Goal: Task Accomplishment & Management: Manage account settings

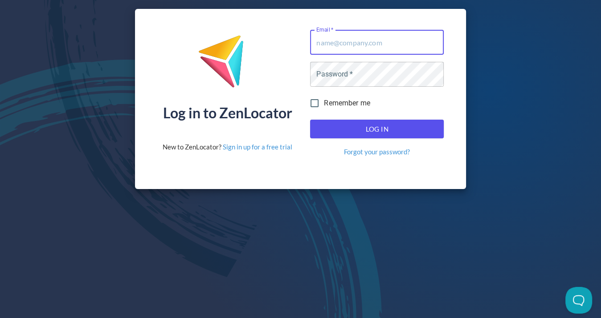
type input "[EMAIL_ADDRESS][DOMAIN_NAME]"
click at [377, 127] on button "Log In" at bounding box center [377, 129] width 134 height 19
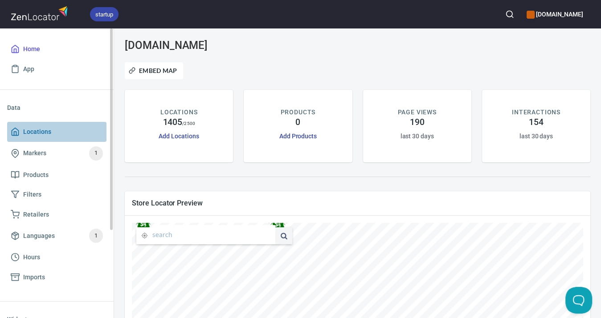
click at [40, 131] on span "Locations" at bounding box center [37, 131] width 28 height 11
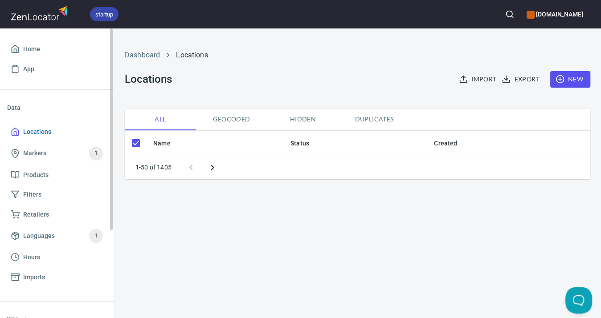
checkbox input "false"
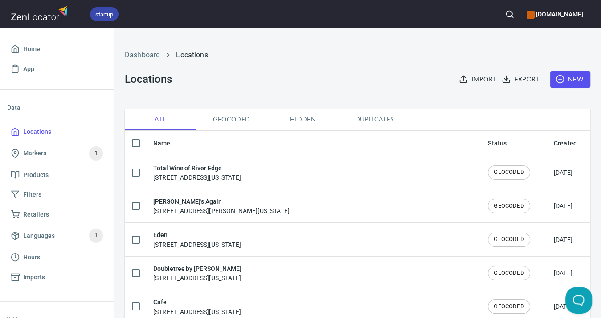
click at [505, 14] on icon "button" at bounding box center [509, 14] width 9 height 9
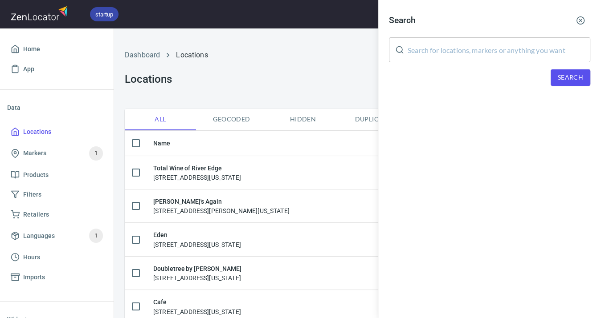
click at [493, 45] on input "text" at bounding box center [498, 49] width 183 height 25
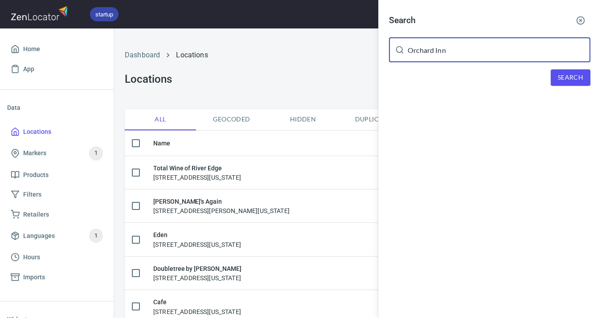
type input "Orchard Inn"
click at [575, 73] on span "Search" at bounding box center [569, 77] width 25 height 11
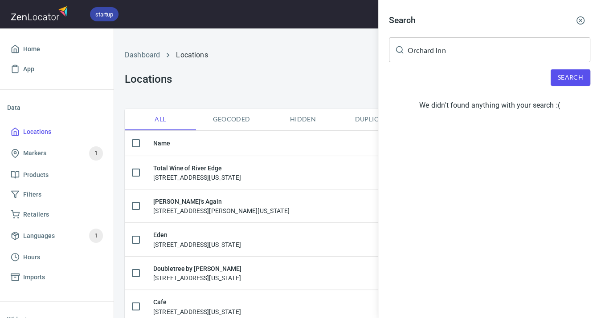
click at [581, 19] on icon "button" at bounding box center [580, 20] width 9 height 9
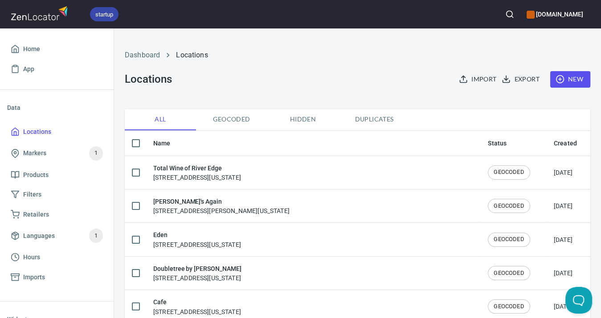
click at [557, 80] on circle "button" at bounding box center [560, 80] width 8 height 8
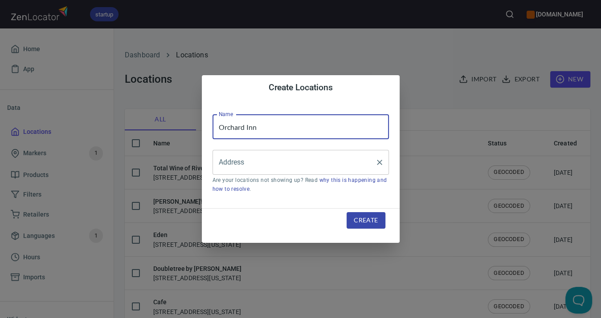
type input "Orchard Inn"
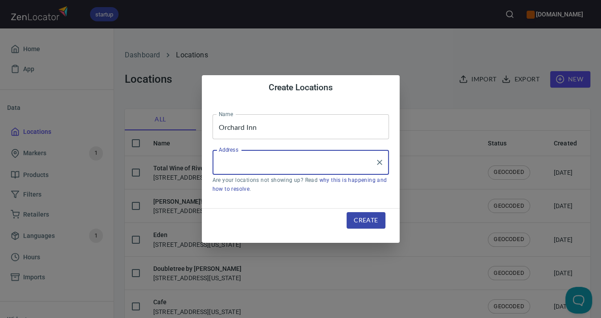
paste input "[STREET_ADDRESS]"
type input "[STREET_ADDRESS]"
click at [365, 221] on span "Create" at bounding box center [366, 220] width 24 height 11
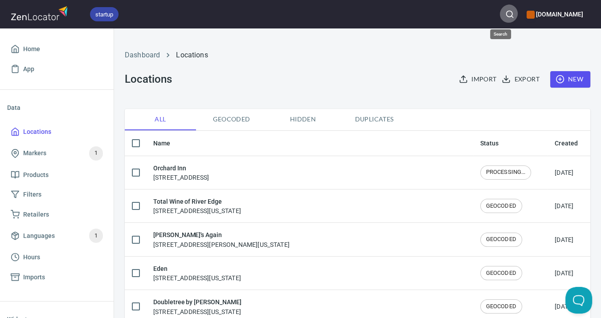
click at [506, 16] on circle "button" at bounding box center [509, 14] width 6 height 6
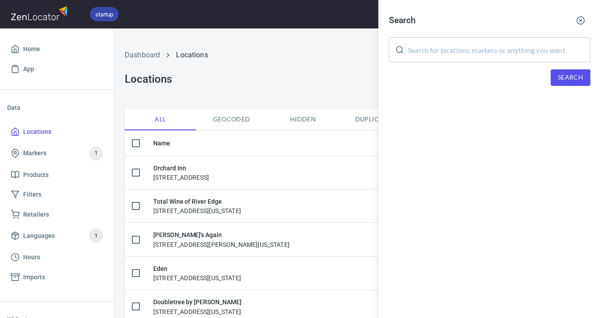
click at [499, 45] on input "text" at bounding box center [498, 49] width 183 height 25
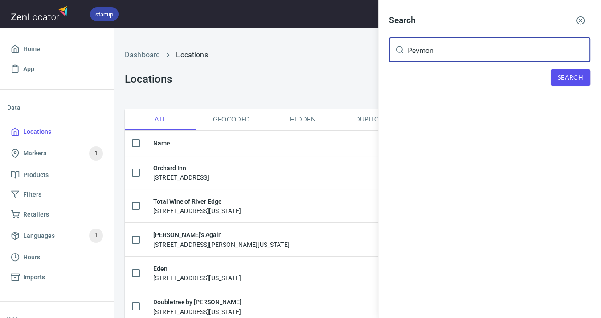
click at [573, 77] on span "Search" at bounding box center [569, 77] width 25 height 11
click at [463, 53] on input "Peymon" at bounding box center [498, 49] width 183 height 25
click at [415, 49] on input "Peymon" at bounding box center [498, 49] width 183 height 25
type input "Paymon"
click at [565, 78] on span "Search" at bounding box center [569, 77] width 25 height 11
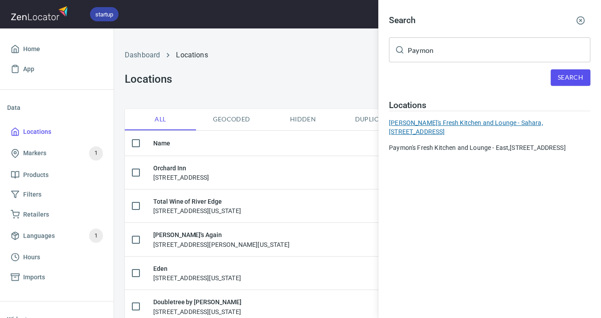
click at [485, 123] on div "Paymon's Fresh Kitchen and Lounge - Sahara, [STREET_ADDRESS]" at bounding box center [489, 127] width 201 height 18
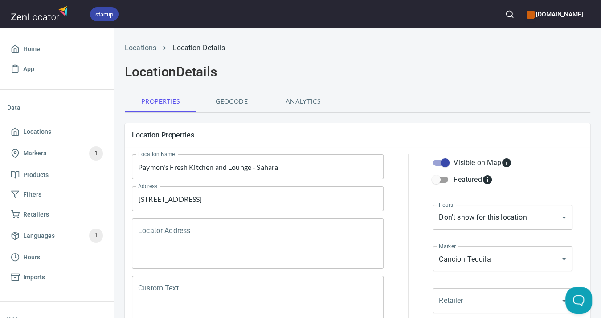
click at [444, 164] on input "Visible on Map" at bounding box center [444, 162] width 51 height 17
checkbox input "false"
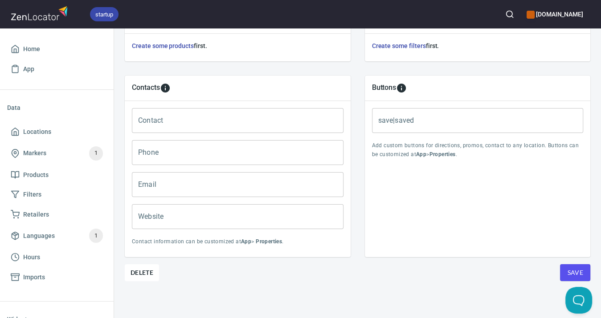
scroll to position [342, 0]
click at [573, 270] on span "Save" at bounding box center [575, 273] width 16 height 11
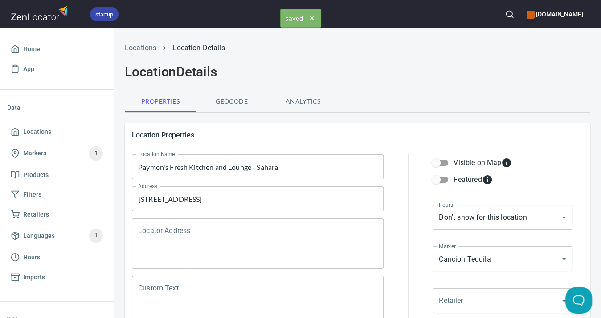
scroll to position [0, 0]
click at [505, 15] on icon "button" at bounding box center [509, 14] width 9 height 9
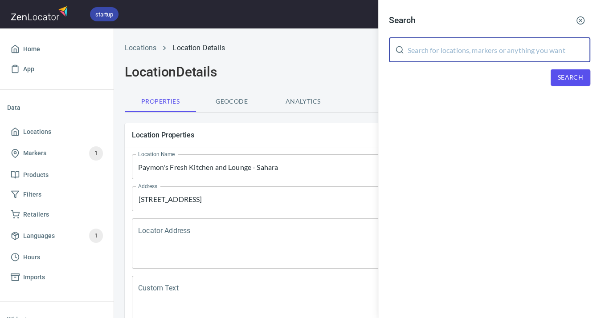
click at [491, 45] on input "text" at bounding box center [498, 49] width 183 height 25
type input "Paymon"
click at [570, 78] on span "Search" at bounding box center [569, 77] width 25 height 11
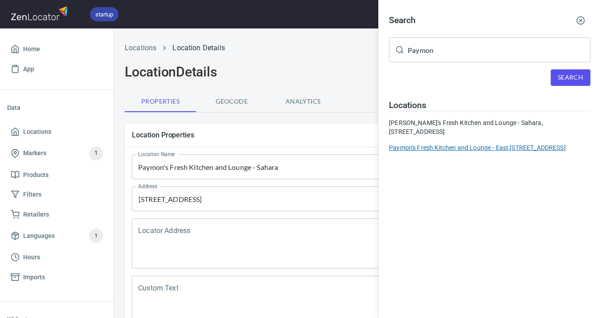
click at [506, 146] on div "Paymon's Fresh Kitchen and Lounge - East, [STREET_ADDRESS]" at bounding box center [489, 147] width 201 height 9
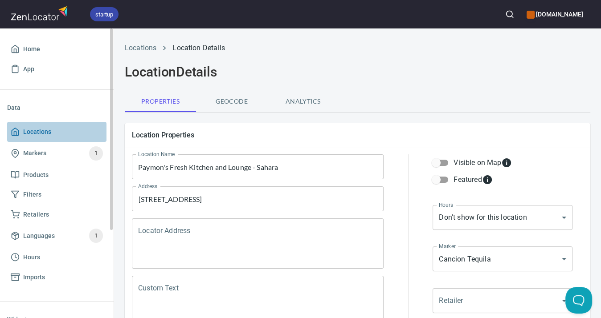
click at [37, 132] on span "Locations" at bounding box center [37, 131] width 28 height 11
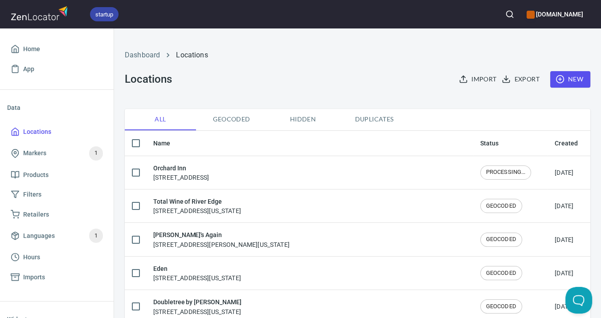
click at [506, 12] on circle "button" at bounding box center [509, 14] width 6 height 6
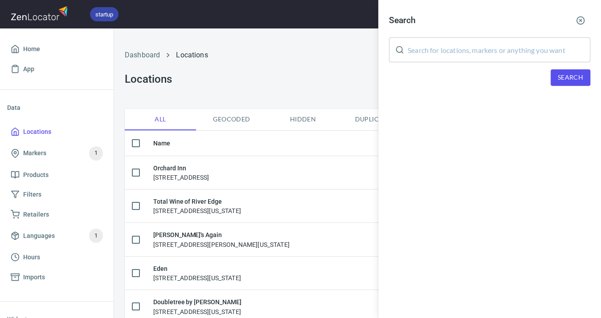
click at [483, 45] on input "text" at bounding box center [498, 49] width 183 height 25
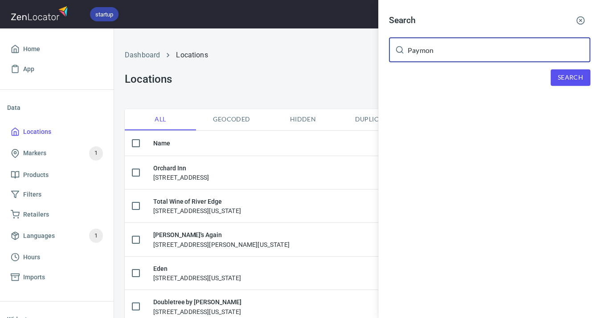
type input "Paymon"
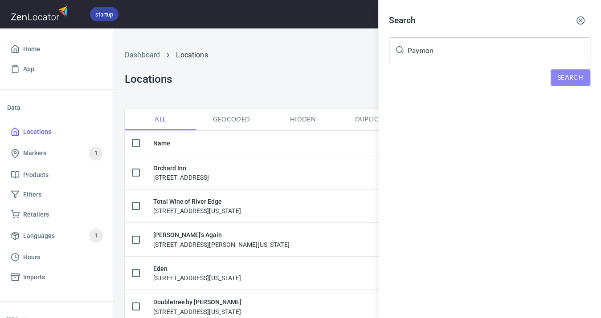
click at [579, 73] on span "Search" at bounding box center [569, 77] width 25 height 11
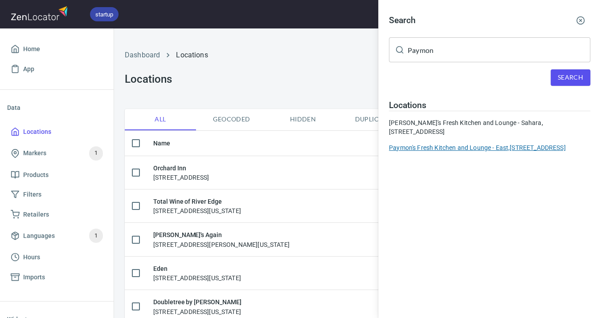
click at [519, 146] on div "Paymon's Fresh Kitchen and Lounge - East, [STREET_ADDRESS]" at bounding box center [489, 147] width 201 height 9
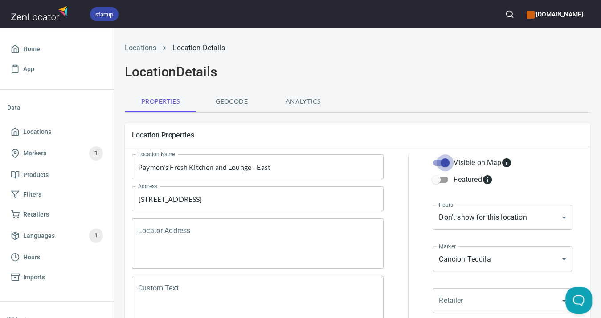
click at [447, 162] on input "Visible on Map" at bounding box center [444, 162] width 51 height 17
checkbox input "false"
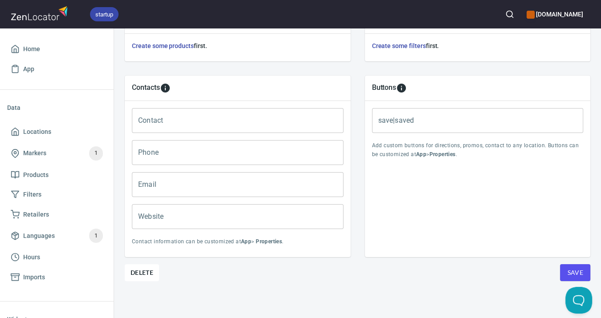
scroll to position [342, 0]
click at [566, 270] on button "Save" at bounding box center [575, 272] width 30 height 17
click at [28, 131] on span "Locations" at bounding box center [37, 131] width 28 height 11
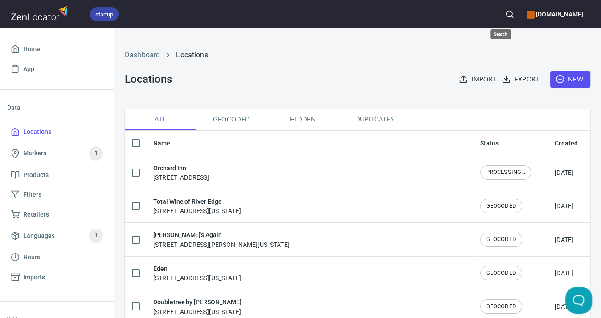
click at [505, 12] on icon "button" at bounding box center [509, 14] width 9 height 9
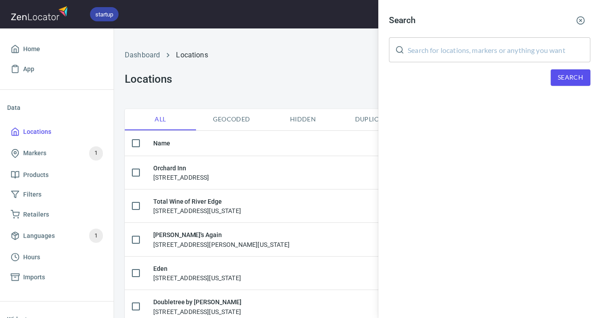
click at [492, 45] on input "text" at bounding box center [498, 49] width 183 height 25
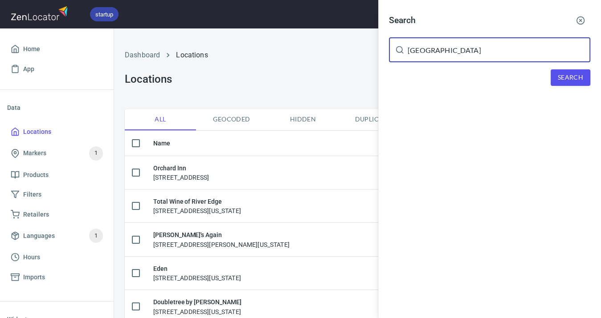
type input "[GEOGRAPHIC_DATA]"
click at [573, 80] on span "Search" at bounding box center [569, 77] width 25 height 11
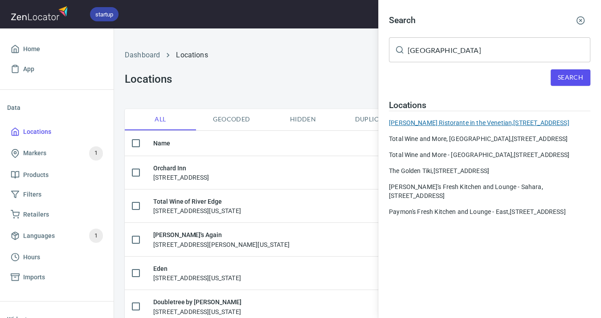
click at [498, 121] on div "[PERSON_NAME] Ristorante in the Venetian, [STREET_ADDRESS]" at bounding box center [489, 122] width 201 height 9
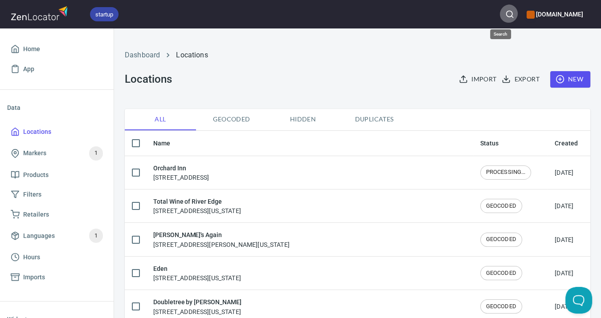
click at [505, 13] on icon "button" at bounding box center [509, 14] width 9 height 9
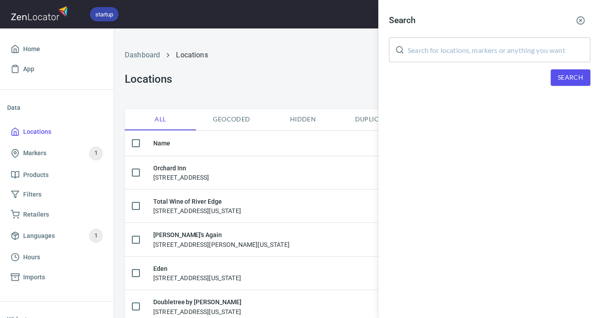
click at [488, 53] on input "text" at bounding box center [498, 49] width 183 height 25
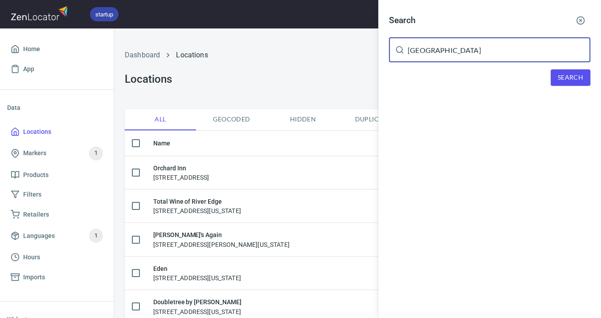
type input "[GEOGRAPHIC_DATA]"
click at [577, 73] on span "Search" at bounding box center [569, 77] width 25 height 11
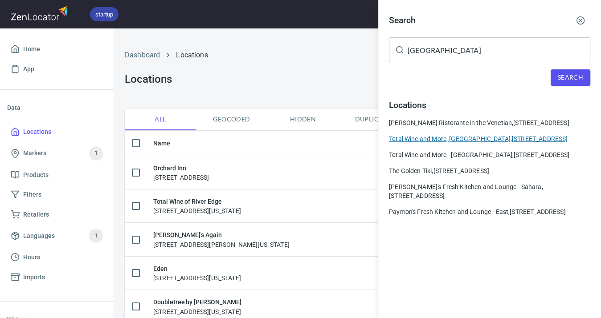
click at [504, 143] on div "Total Wine and More, [GEOGRAPHIC_DATA], [STREET_ADDRESS]" at bounding box center [489, 138] width 201 height 9
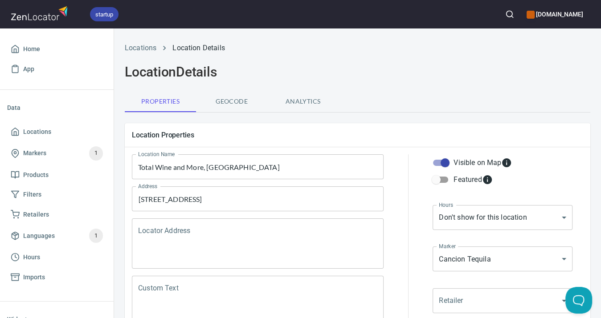
click at [447, 162] on input "Visible on Map" at bounding box center [444, 162] width 51 height 17
checkbox input "false"
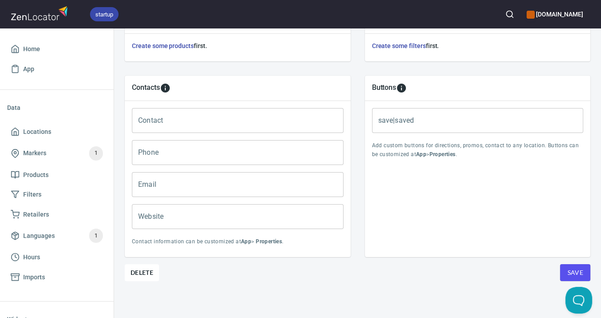
scroll to position [342, 0]
click at [575, 268] on span "Save" at bounding box center [575, 273] width 16 height 11
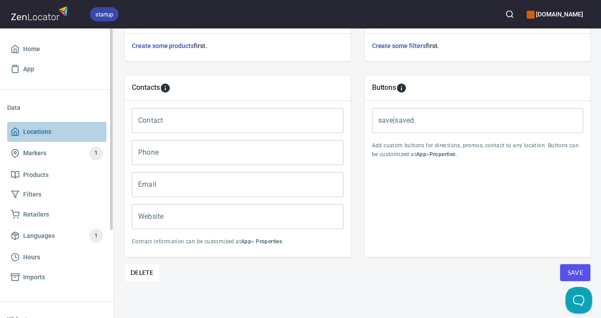
click at [37, 134] on span "Locations" at bounding box center [37, 131] width 28 height 11
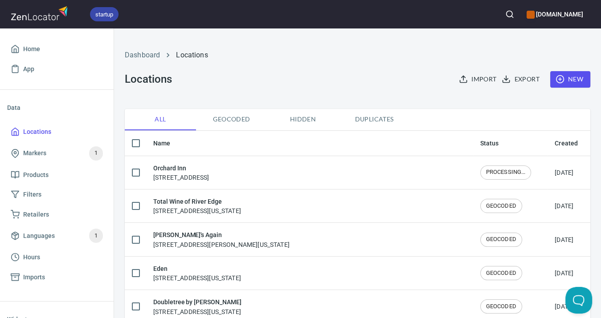
click at [506, 15] on circle "button" at bounding box center [509, 14] width 6 height 6
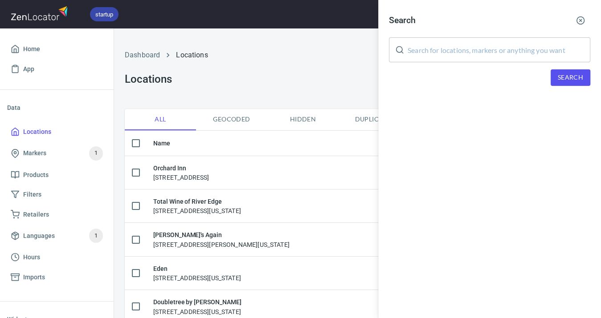
click at [499, 45] on input "text" at bounding box center [498, 49] width 183 height 25
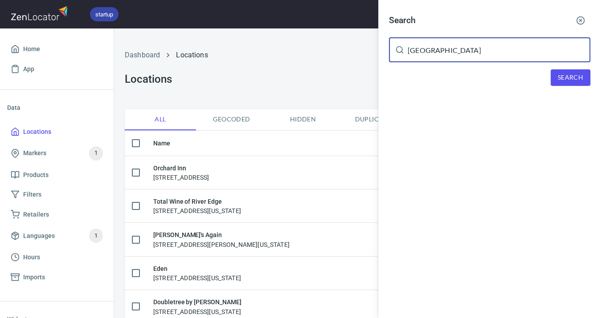
type input "[GEOGRAPHIC_DATA]"
click at [569, 74] on span "Search" at bounding box center [569, 77] width 25 height 11
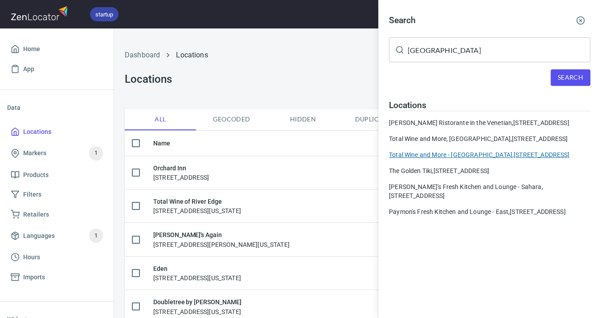
click at [480, 159] on div "Total Wine and More - [GEOGRAPHIC_DATA][STREET_ADDRESS]" at bounding box center [489, 154] width 201 height 9
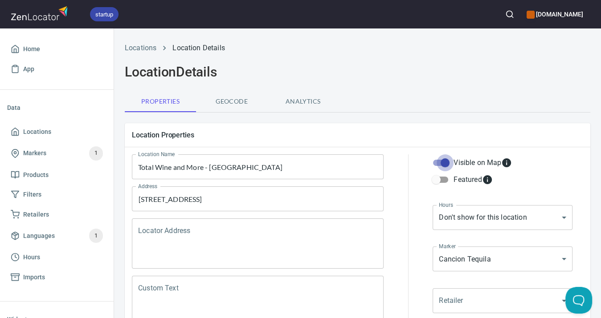
click at [442, 160] on input "Visible on Map" at bounding box center [444, 162] width 51 height 17
checkbox input "false"
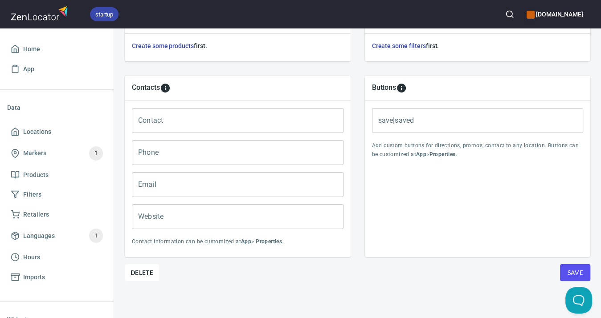
scroll to position [342, 0]
click at [574, 268] on span "Save" at bounding box center [575, 273] width 16 height 11
click at [34, 134] on span "Locations" at bounding box center [37, 131] width 28 height 11
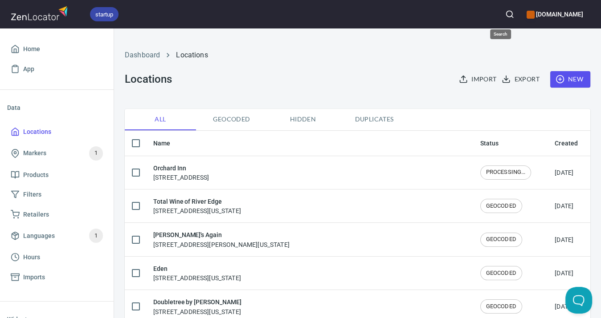
click at [505, 12] on icon "button" at bounding box center [509, 14] width 9 height 9
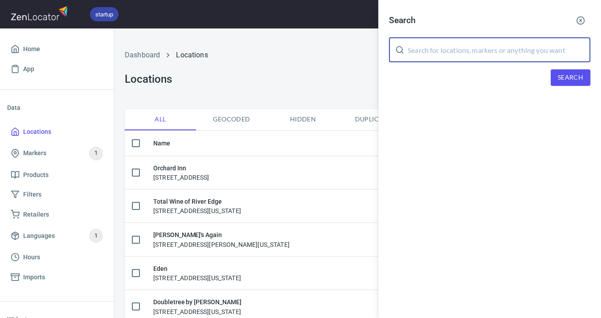
click at [474, 42] on input "text" at bounding box center [498, 49] width 183 height 25
type input "[GEOGRAPHIC_DATA]"
drag, startPoint x: 474, startPoint y: 42, endPoint x: 568, endPoint y: 80, distance: 101.3
click at [568, 81] on span "Search" at bounding box center [569, 77] width 25 height 11
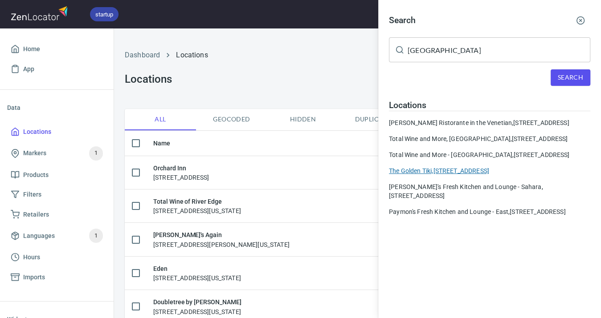
click at [485, 175] on div "The Golden Tiki, [STREET_ADDRESS]" at bounding box center [489, 171] width 201 height 9
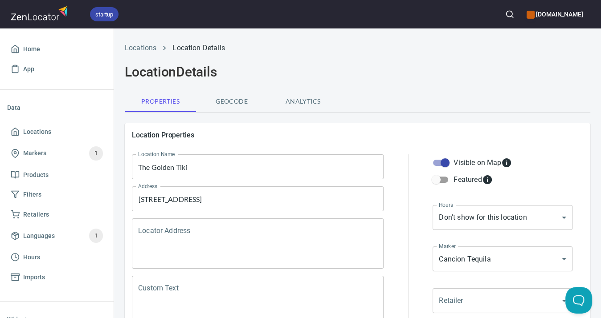
click at [448, 165] on input "Visible on Map" at bounding box center [444, 162] width 51 height 17
checkbox input "false"
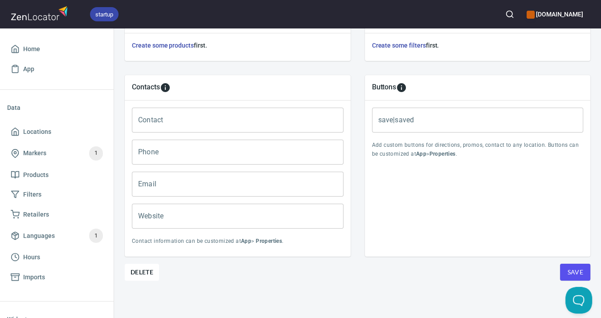
scroll to position [342, 0]
click at [578, 269] on span "Save" at bounding box center [575, 273] width 16 height 11
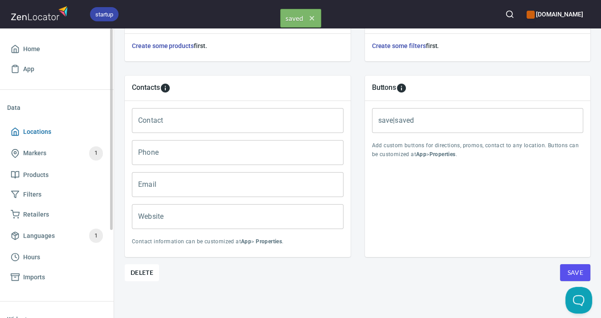
click at [28, 134] on span "Locations" at bounding box center [37, 131] width 28 height 11
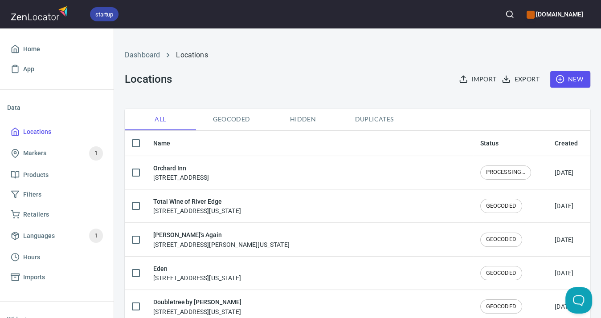
click at [505, 14] on icon "button" at bounding box center [509, 14] width 9 height 9
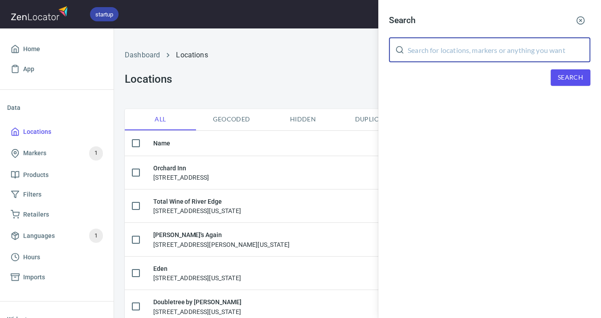
click at [454, 46] on input "text" at bounding box center [498, 49] width 183 height 25
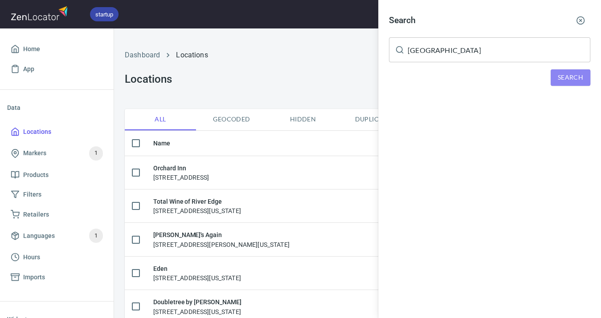
click at [570, 78] on span "Search" at bounding box center [569, 77] width 25 height 11
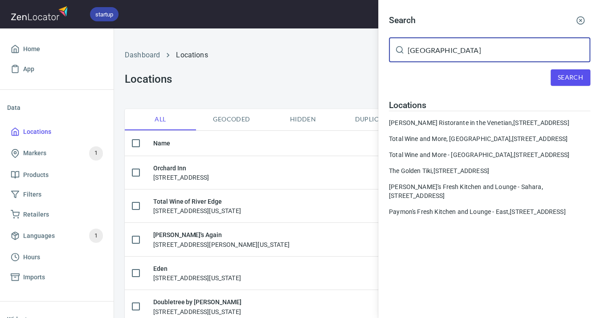
click at [453, 49] on input "[GEOGRAPHIC_DATA]" at bounding box center [498, 49] width 183 height 25
type input "L"
type input "Californi"
drag, startPoint x: 453, startPoint y: 49, endPoint x: 566, endPoint y: 78, distance: 117.3
click at [566, 78] on span "Search" at bounding box center [569, 77] width 25 height 11
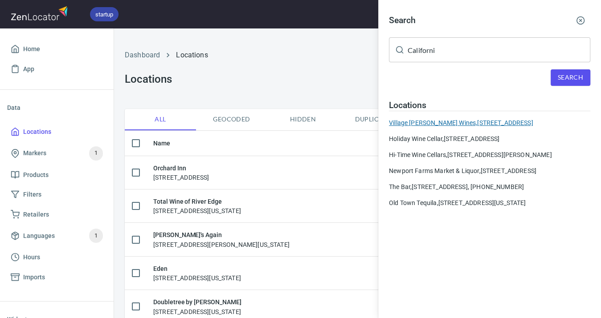
click at [508, 119] on div "Village [PERSON_NAME] Wines, [STREET_ADDRESS]" at bounding box center [489, 122] width 201 height 9
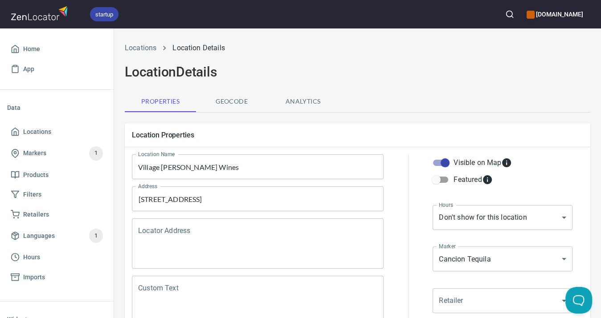
click at [446, 163] on input "Visible on Map" at bounding box center [444, 162] width 51 height 17
checkbox input "false"
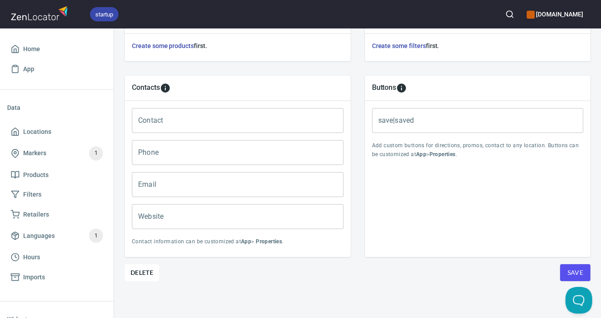
scroll to position [342, 0]
click at [584, 272] on button "Save" at bounding box center [575, 272] width 30 height 17
click at [47, 132] on span "Locations" at bounding box center [37, 131] width 28 height 11
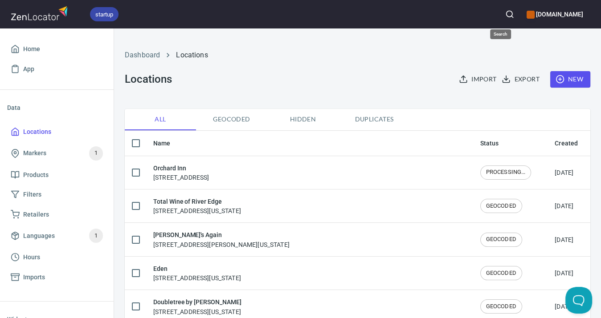
click at [505, 12] on icon "button" at bounding box center [509, 14] width 9 height 9
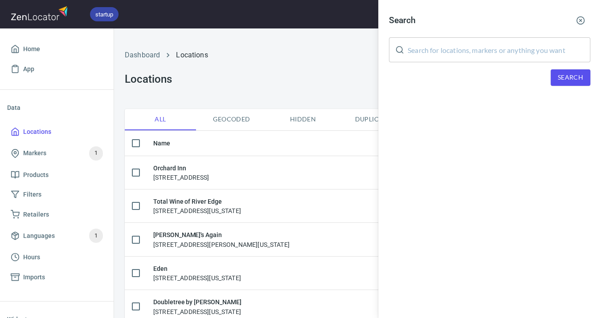
click at [468, 45] on input "text" at bounding box center [498, 49] width 183 height 25
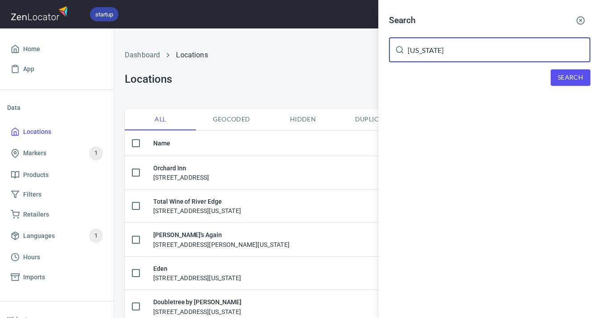
type input "[US_STATE]"
click at [573, 76] on span "Search" at bounding box center [569, 77] width 25 height 11
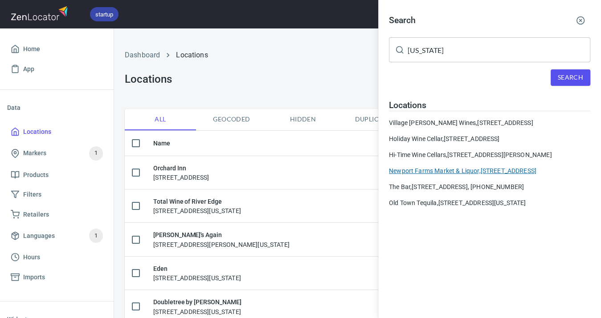
click at [490, 169] on div "Newport Farms Market & Liquor, [STREET_ADDRESS]" at bounding box center [489, 171] width 201 height 9
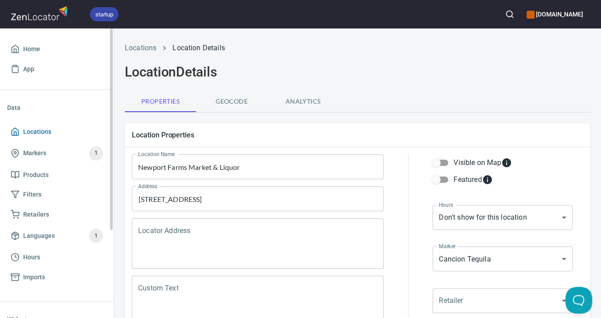
click at [52, 132] on span "Locations" at bounding box center [57, 131] width 92 height 11
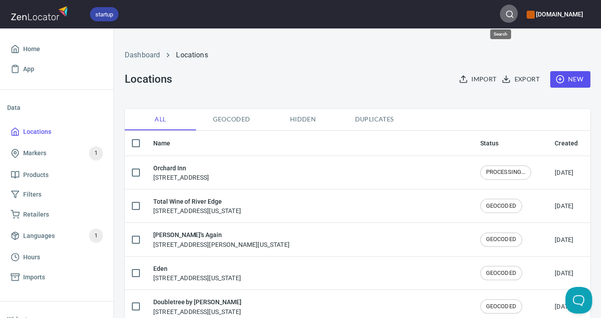
click at [511, 16] on line "button" at bounding box center [512, 17] width 2 height 2
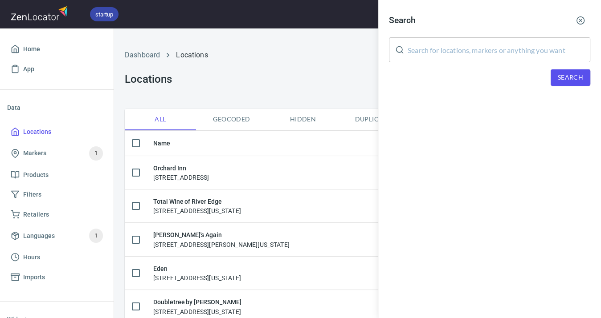
click at [496, 50] on input "text" at bounding box center [498, 49] width 183 height 25
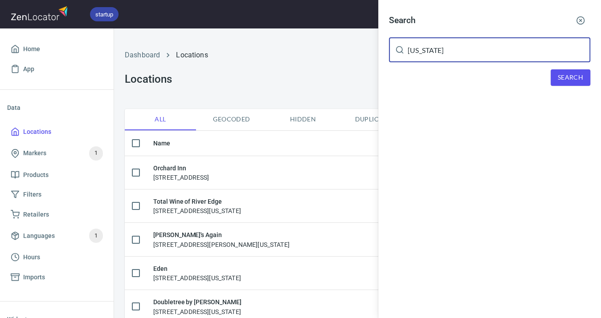
type input "[US_STATE]"
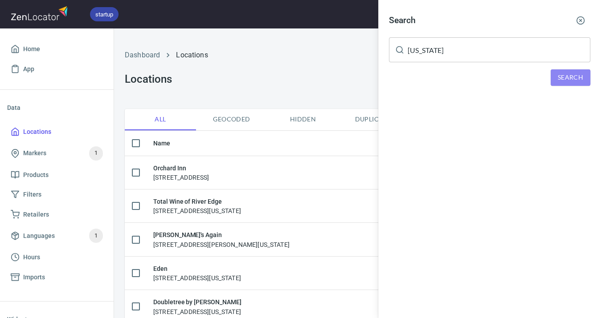
click at [567, 73] on span "Search" at bounding box center [569, 77] width 25 height 11
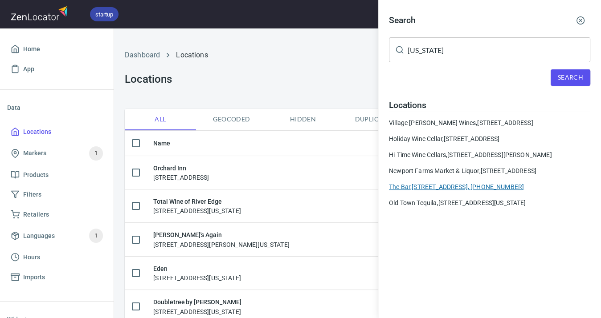
click at [511, 191] on div "The Bar, [STREET_ADDRESS], [PHONE_NUMBER]" at bounding box center [489, 187] width 201 height 9
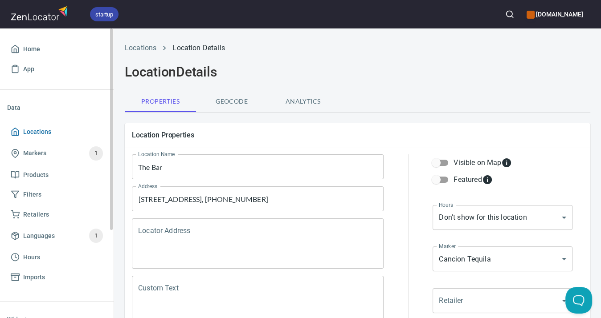
click at [37, 131] on span "Locations" at bounding box center [37, 131] width 28 height 11
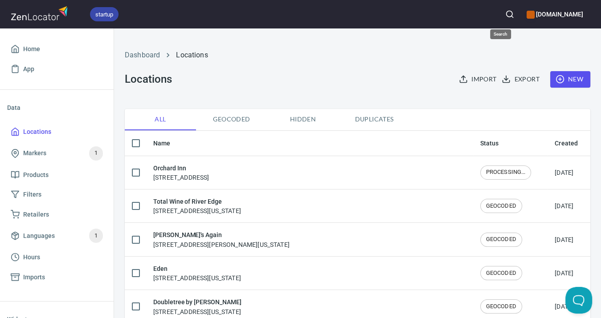
click at [505, 17] on icon "button" at bounding box center [509, 14] width 9 height 9
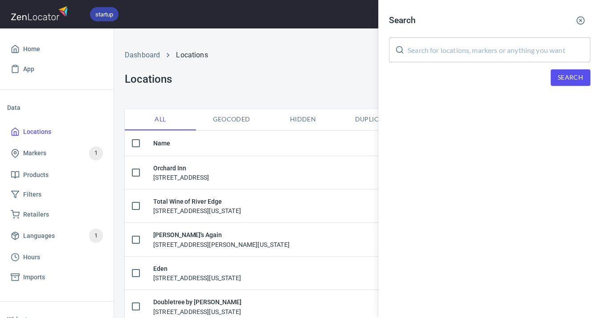
click at [491, 49] on input "text" at bounding box center [498, 49] width 183 height 25
